Goal: Transaction & Acquisition: Register for event/course

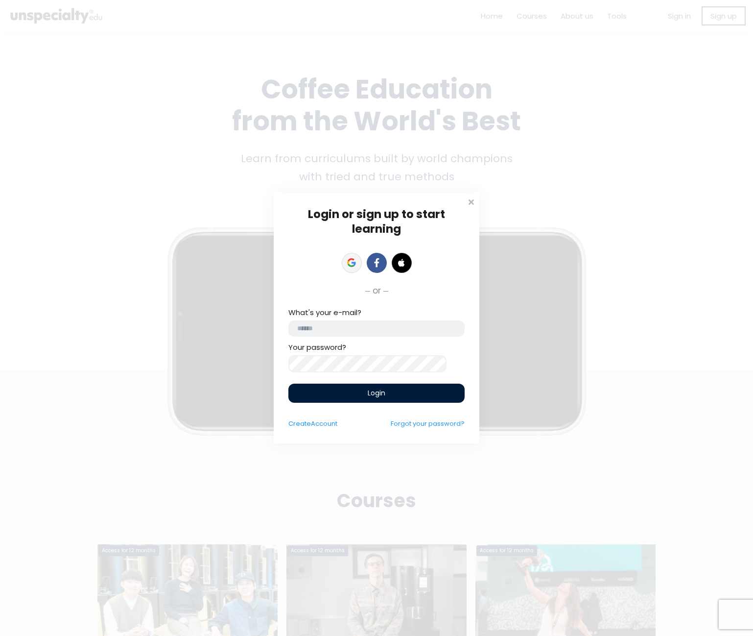
click at [350, 262] on icon at bounding box center [351, 262] width 9 height 9
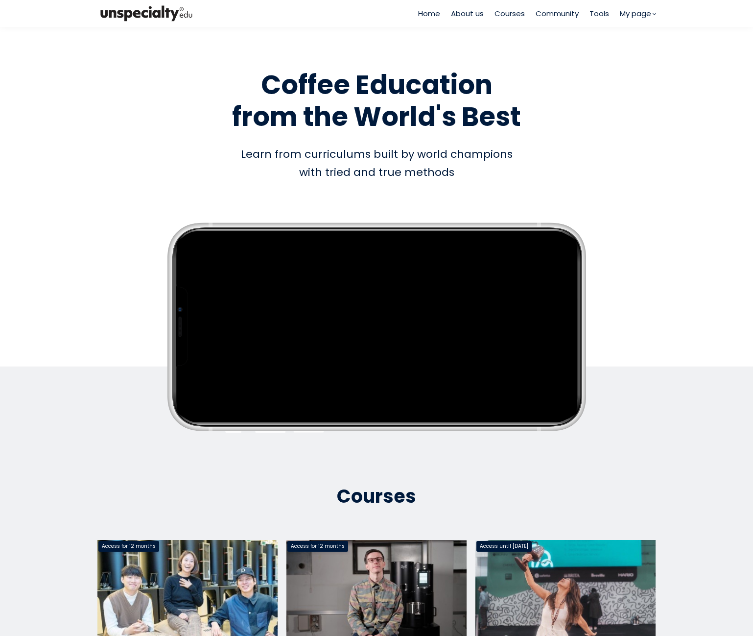
click at [512, 16] on span "Courses" at bounding box center [510, 13] width 30 height 11
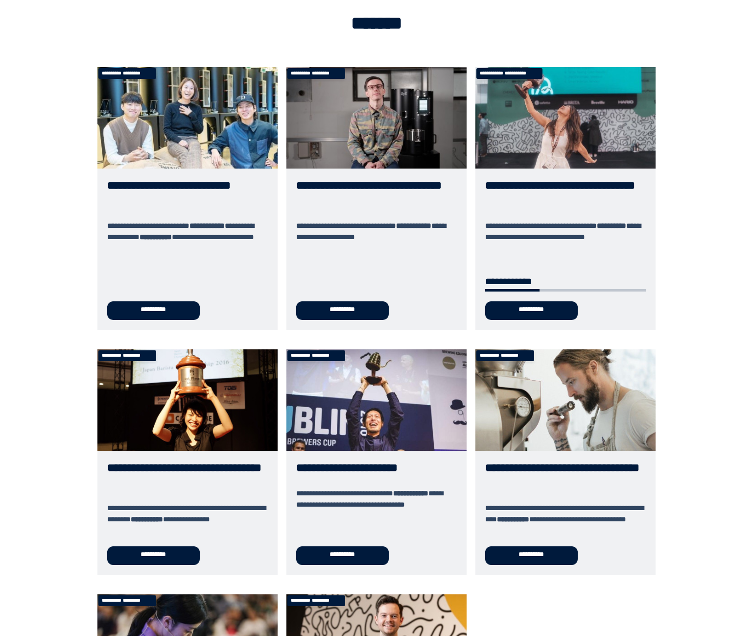
scroll to position [147, 0]
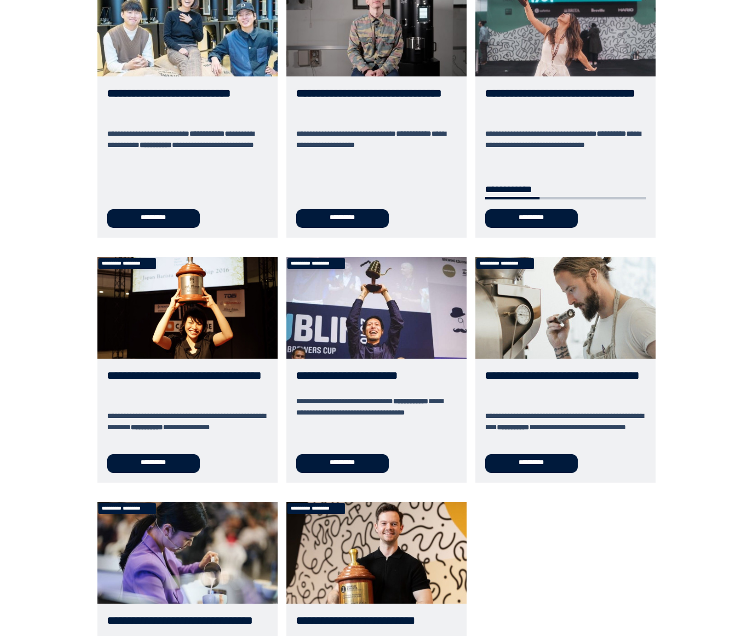
click at [541, 213] on link "**********" at bounding box center [565, 106] width 180 height 262
